Goal: Task Accomplishment & Management: Manage account settings

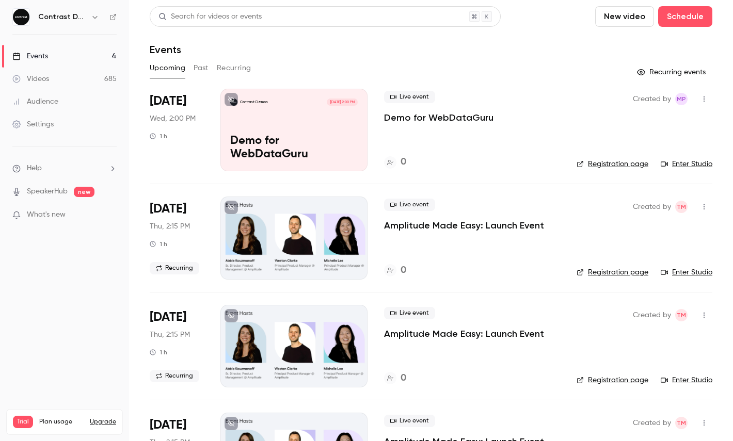
click at [278, 120] on div "Contrast Demos [DATE] 2:00 PM Demo for WebDataGuru" at bounding box center [293, 130] width 147 height 83
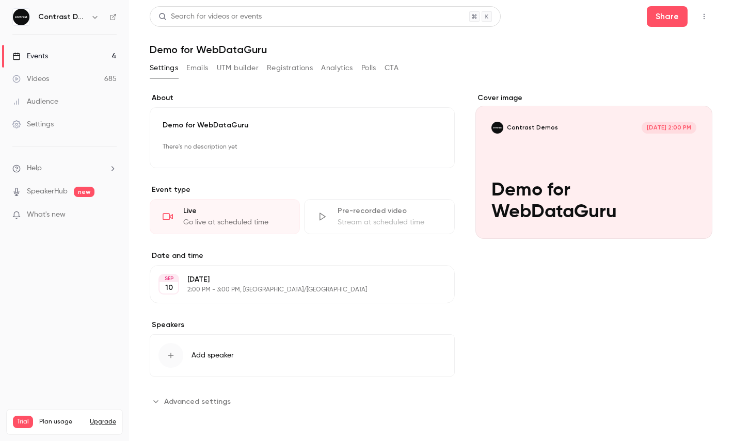
click at [220, 137] on div "Demo for WebDataGuru There's no description yet Edit" at bounding box center [302, 137] width 305 height 61
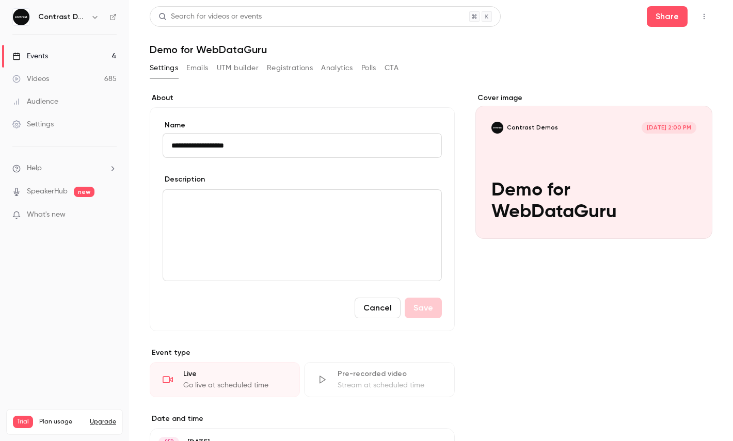
click at [222, 151] on input "**********" at bounding box center [301, 145] width 279 height 25
type input "**********"
click at [422, 302] on button "Save" at bounding box center [422, 308] width 37 height 21
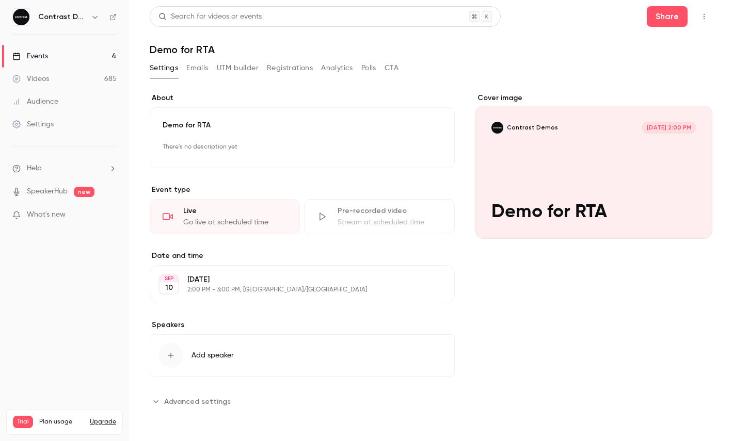
click at [348, 286] on p "2:00 PM - 3:00 PM, [GEOGRAPHIC_DATA]/[GEOGRAPHIC_DATA]" at bounding box center [293, 290] width 213 height 8
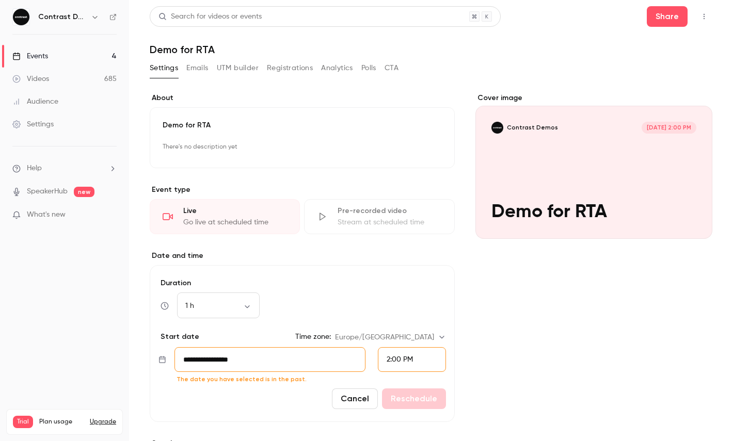
click at [418, 355] on div "2:00 PM" at bounding box center [412, 359] width 68 height 25
click at [418, 263] on div "3:00 PM" at bounding box center [411, 267] width 51 height 11
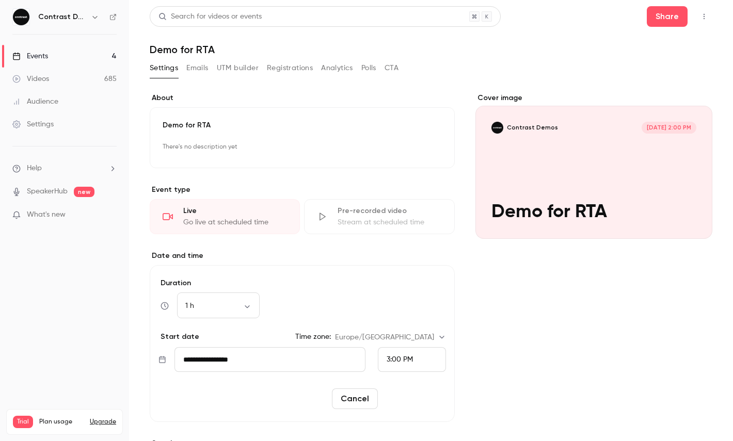
scroll to position [1531, 0]
click at [420, 397] on button "Reschedule" at bounding box center [414, 398] width 64 height 21
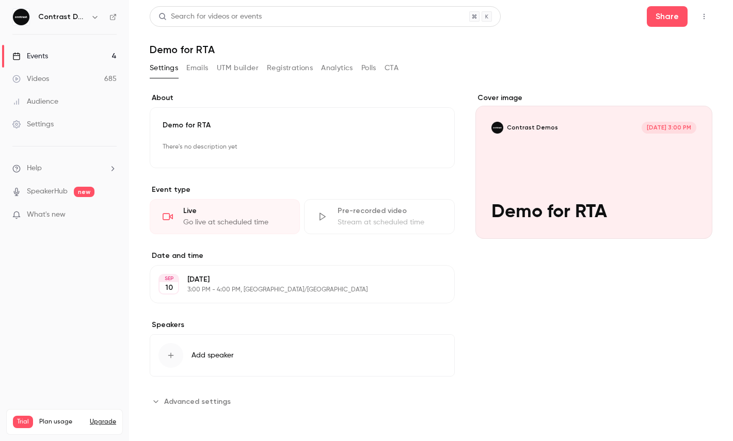
click at [701, 15] on icon "button" at bounding box center [703, 16] width 8 height 7
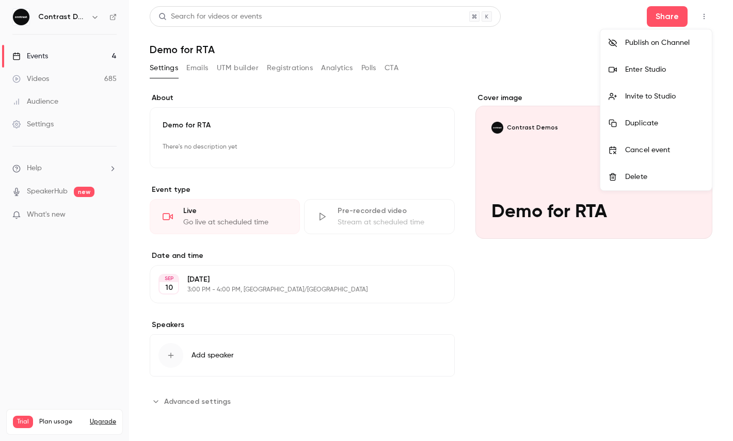
click at [661, 75] on li "Enter Studio" at bounding box center [655, 69] width 111 height 27
